Goal: Communication & Community: Answer question/provide support

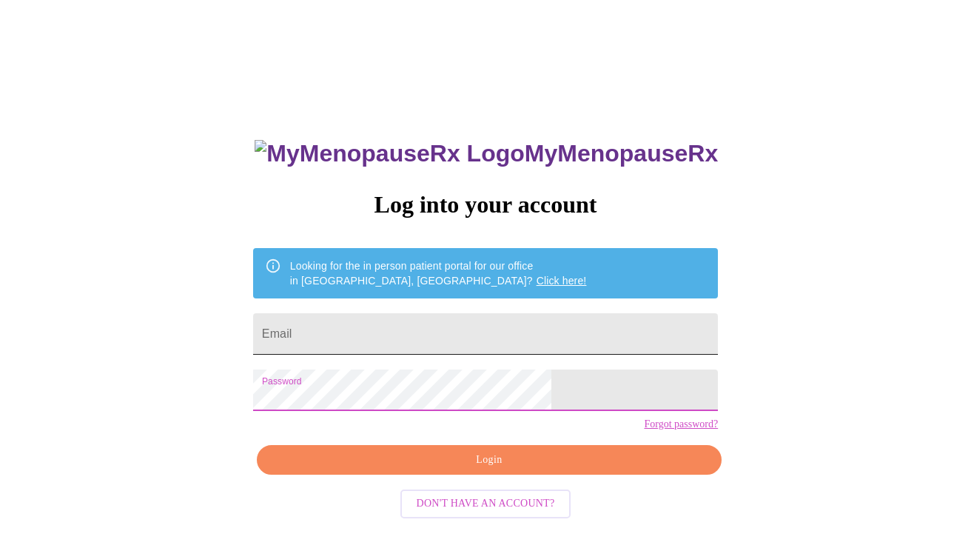
click at [420, 324] on input "Email" at bounding box center [485, 333] width 465 height 41
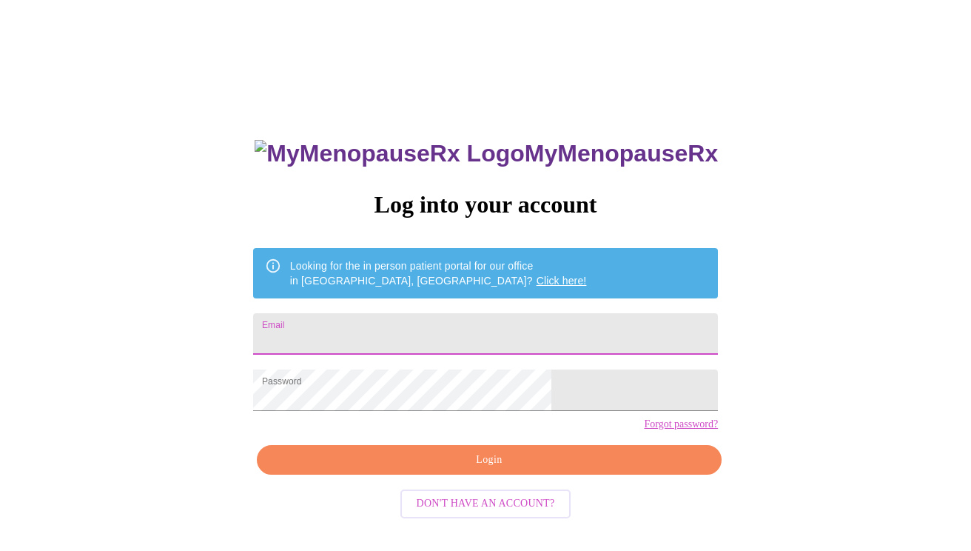
type input "[EMAIL_ADDRESS][DOMAIN_NAME]"
click at [464, 469] on span "Login" at bounding box center [489, 460] width 431 height 19
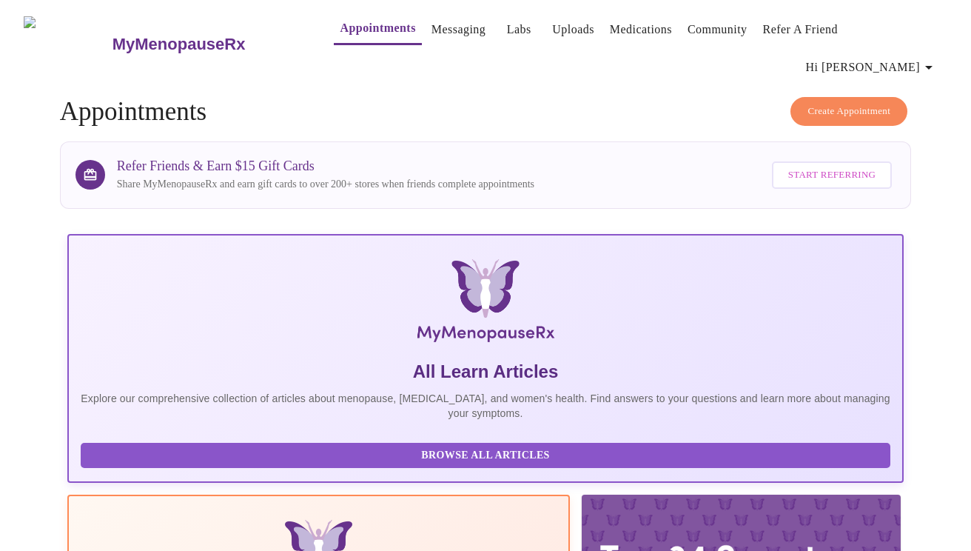
click at [435, 37] on link "Messaging" at bounding box center [459, 29] width 54 height 21
click at [432, 34] on link "Messaging" at bounding box center [459, 29] width 54 height 21
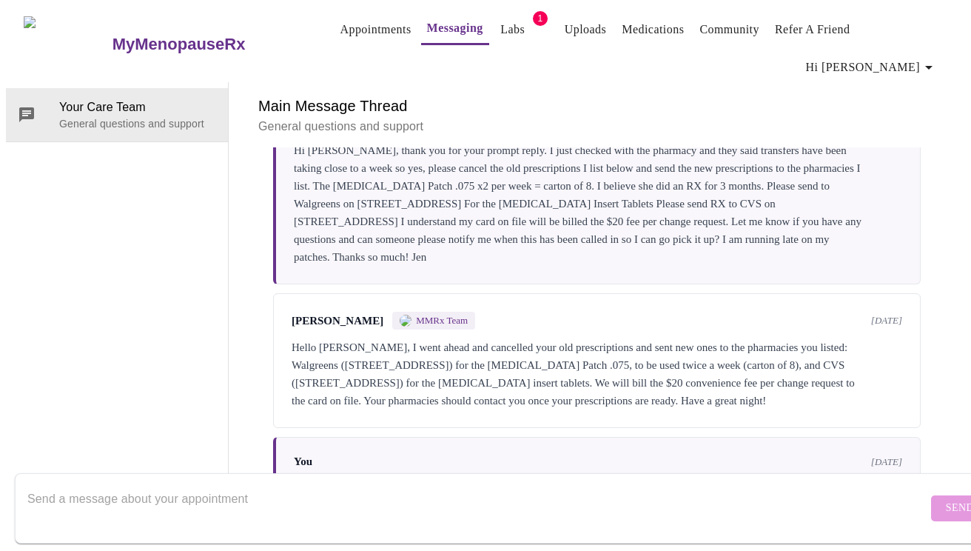
scroll to position [1508, 0]
